Goal: Task Accomplishment & Management: Manage account settings

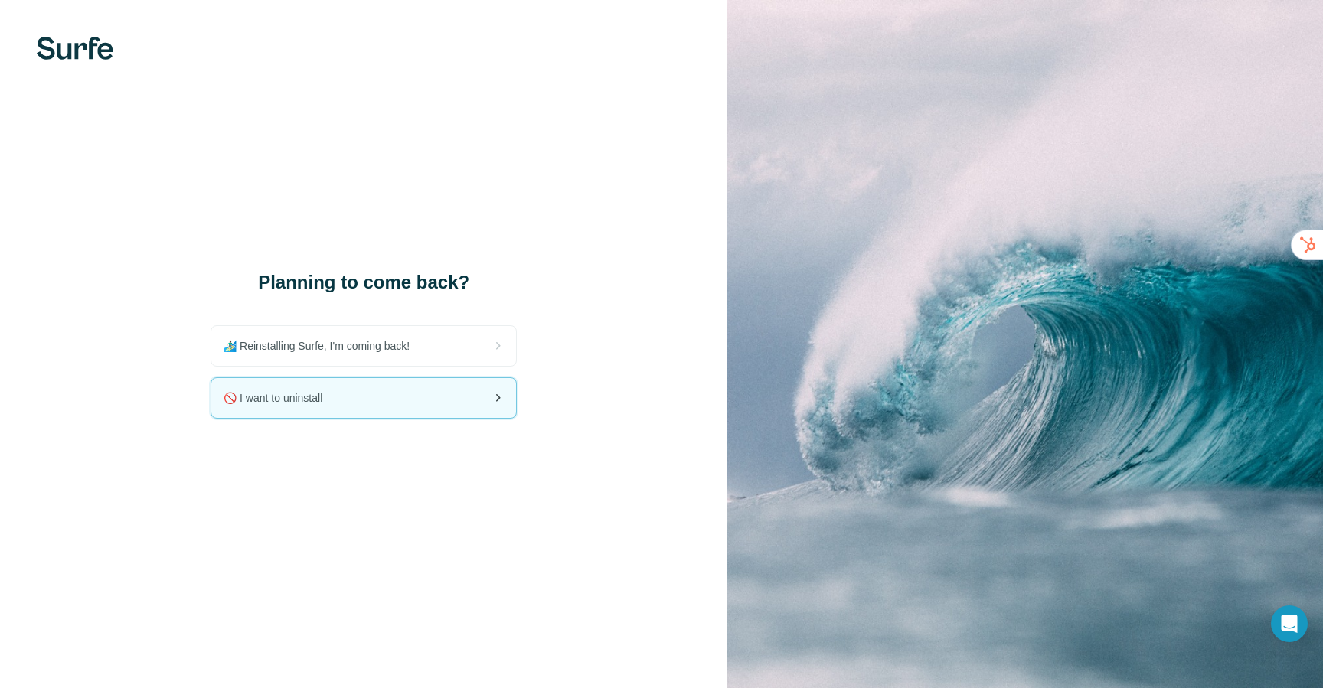
click at [386, 399] on div "🚫 I want to uninstall" at bounding box center [363, 398] width 305 height 40
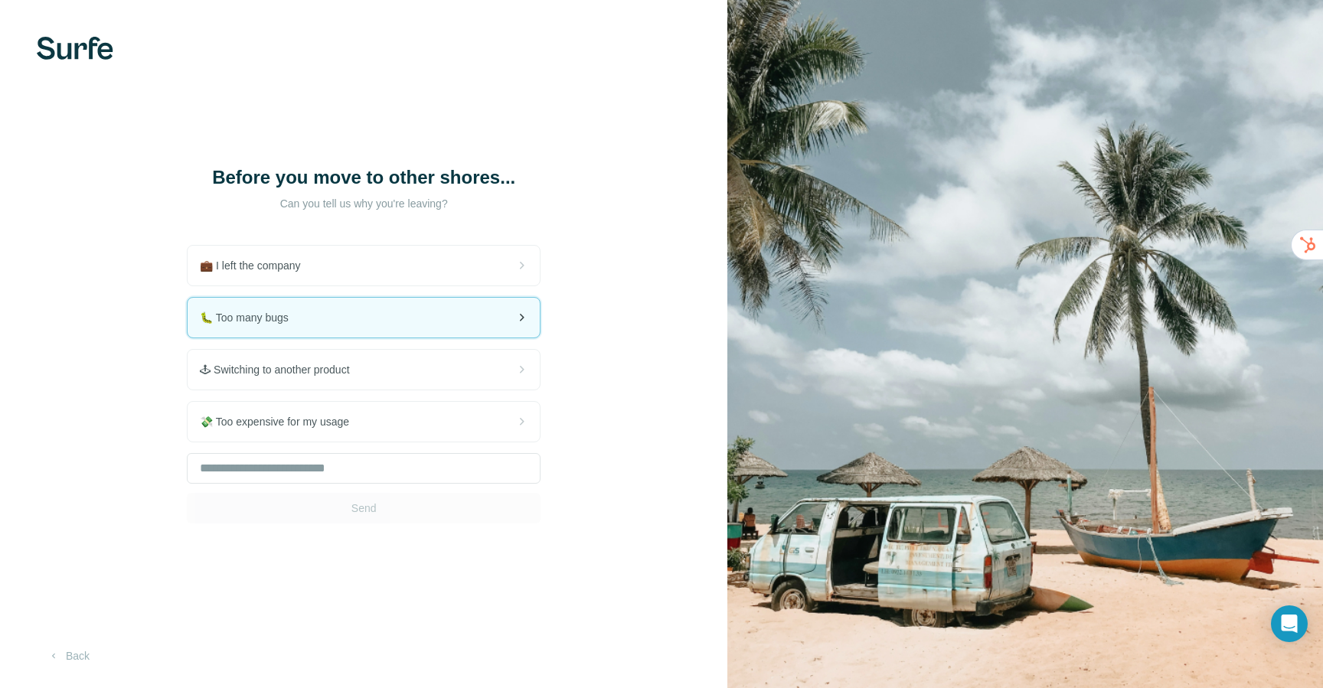
click at [323, 331] on div "🐛 Too many bugs" at bounding box center [364, 318] width 352 height 40
